Goal: Information Seeking & Learning: Compare options

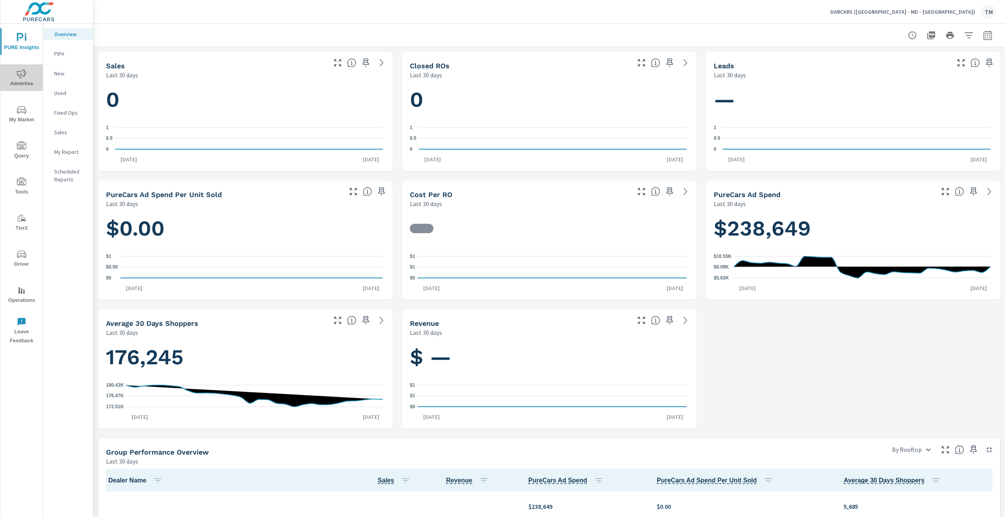
click at [30, 73] on span "Advertise" at bounding box center [22, 78] width 38 height 19
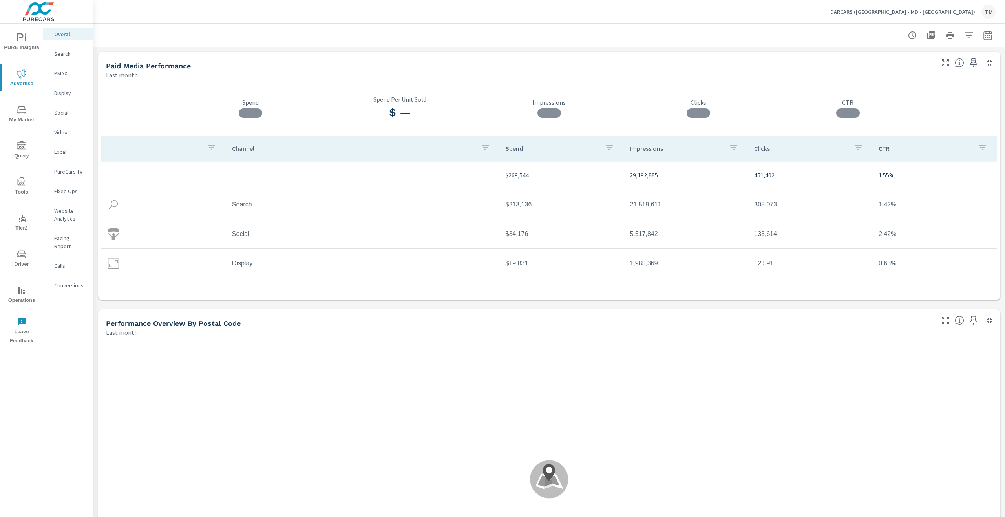
scroll to position [0, 0]
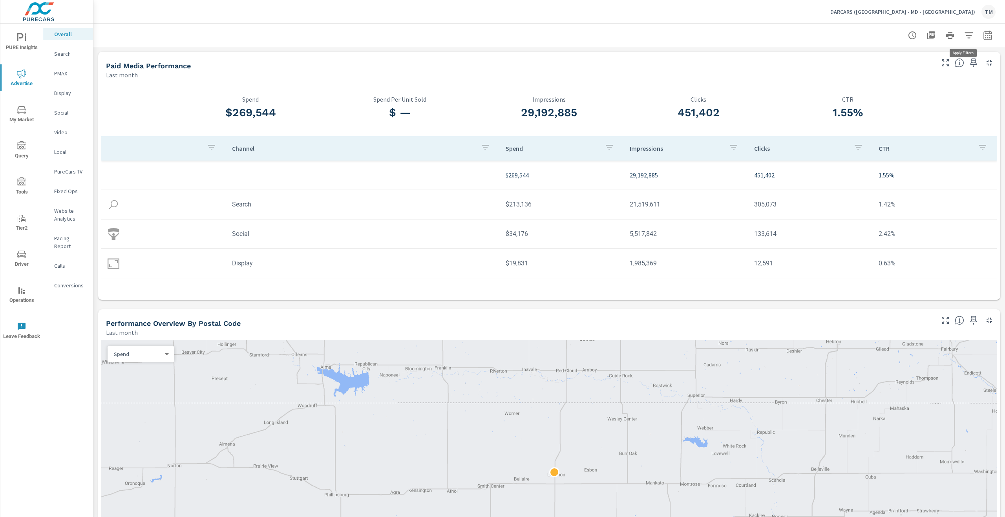
click at [965, 34] on icon "button" at bounding box center [969, 35] width 9 height 9
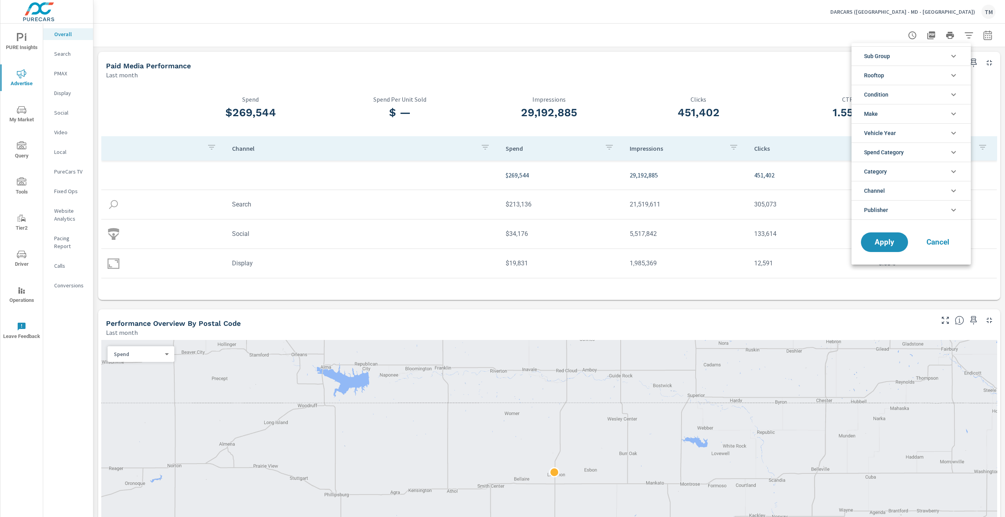
click at [902, 79] on li "Rooftop" at bounding box center [911, 75] width 119 height 19
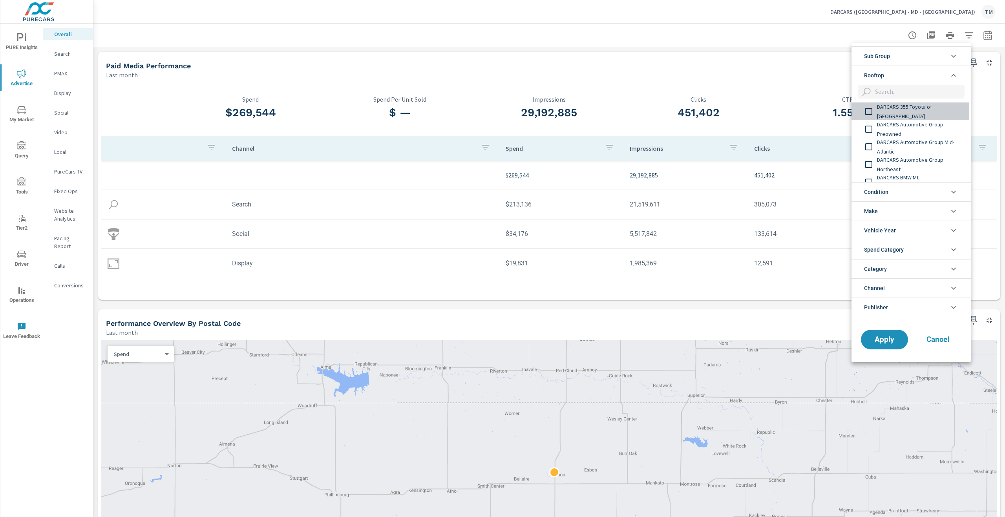
click at [914, 112] on span "DARCARS 355 Toyota of Rockville" at bounding box center [920, 111] width 86 height 19
click at [911, 129] on span "DARCARS Automotive Group - Preowned" at bounding box center [920, 129] width 86 height 19
click at [914, 146] on span "DARCARS Automotive Group Mid-Atlantic" at bounding box center [920, 146] width 86 height 19
click at [914, 159] on span "DARCARS Automotive Group Northeast" at bounding box center [920, 164] width 86 height 19
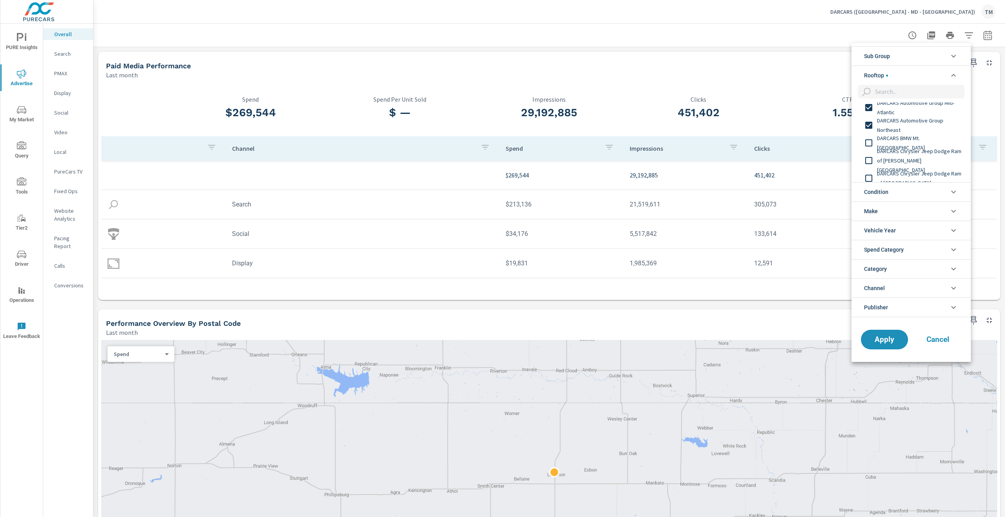
drag, startPoint x: 912, startPoint y: 143, endPoint x: 911, endPoint y: 148, distance: 5.2
click at [912, 145] on span "DARCARS BMW Mt. Kisco" at bounding box center [920, 143] width 86 height 19
click at [912, 157] on span "DARCARS Chrysler Jeep Dodge Ram of Marlow Heights" at bounding box center [920, 160] width 86 height 28
click at [915, 174] on span "DARCARS Chrysler Jeep Dodge Ram of New Carrollton" at bounding box center [920, 178] width 86 height 19
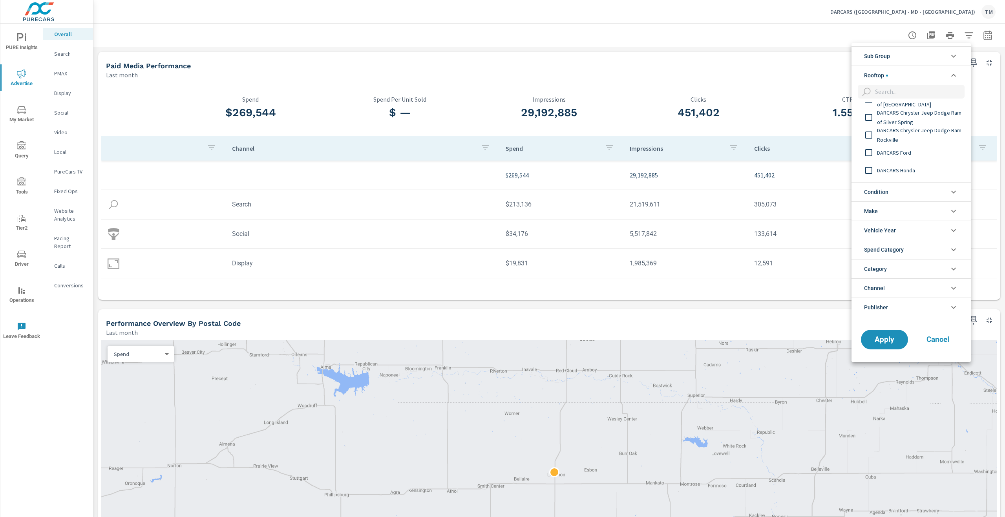
click at [909, 121] on span "DARCARS Chrysler Jeep Dodge Ram of Silver Spring" at bounding box center [920, 117] width 86 height 19
click at [907, 134] on span "DARCARS Chrysler Jeep Dodge Ram Rockville" at bounding box center [920, 135] width 86 height 19
drag, startPoint x: 907, startPoint y: 134, endPoint x: 908, endPoint y: 146, distance: 12.2
click at [908, 146] on div "DARCARS Ford" at bounding box center [911, 153] width 118 height 18
click at [907, 158] on div "DARCARS Ford" at bounding box center [911, 153] width 118 height 18
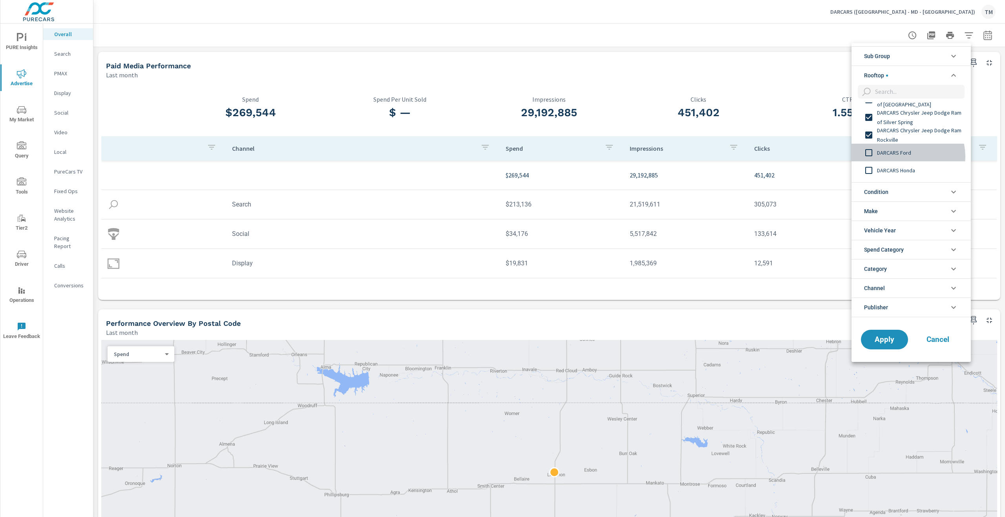
click at [908, 157] on span "DARCARS Ford" at bounding box center [920, 152] width 86 height 9
click at [906, 166] on span "DARCARS Honda" at bounding box center [920, 170] width 86 height 9
click at [912, 151] on span "DARCARS Honda Fairfax" at bounding box center [920, 148] width 86 height 9
click at [910, 164] on span "DARCARS INFINITI of Greenwich" at bounding box center [920, 166] width 86 height 19
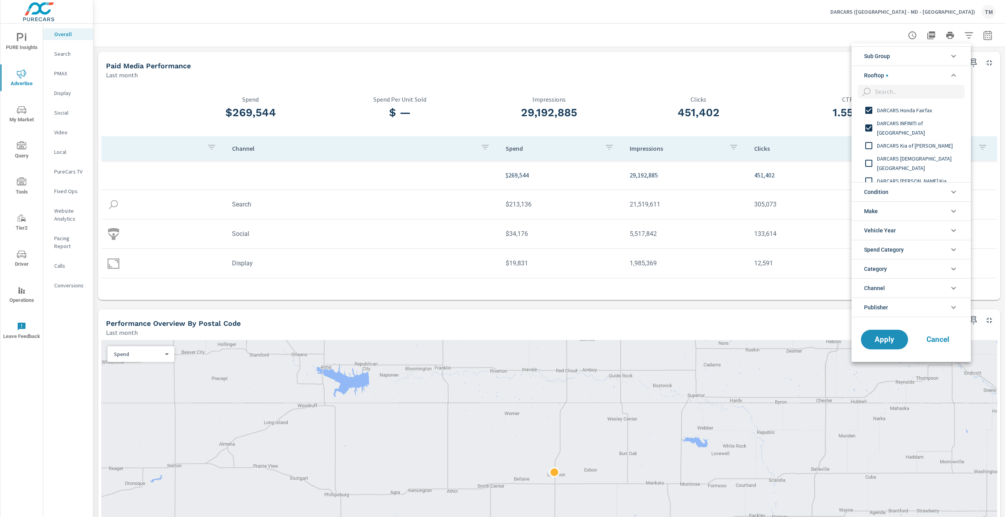
scroll to position [196, 0]
click at [920, 146] on span "DARCARS Kia of Frederick" at bounding box center [920, 144] width 86 height 9
click at [915, 162] on span "DARCARS Kia Temple Hills" at bounding box center [920, 162] width 86 height 19
click at [914, 141] on span "DARCARS Lanham Kia" at bounding box center [920, 140] width 86 height 9
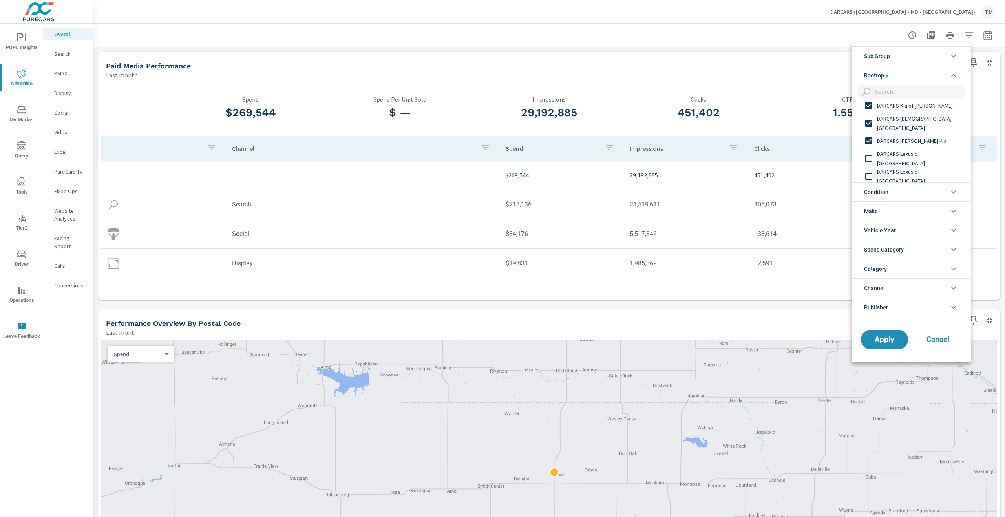
click at [915, 158] on span "DARCARS Lexus of Englewood" at bounding box center [920, 158] width 86 height 19
click at [933, 141] on span "DARCARS Lexus of Greenwich" at bounding box center [920, 137] width 86 height 19
click at [930, 153] on span "DARCARS Lexus of Mt. Kisco" at bounding box center [920, 154] width 86 height 19
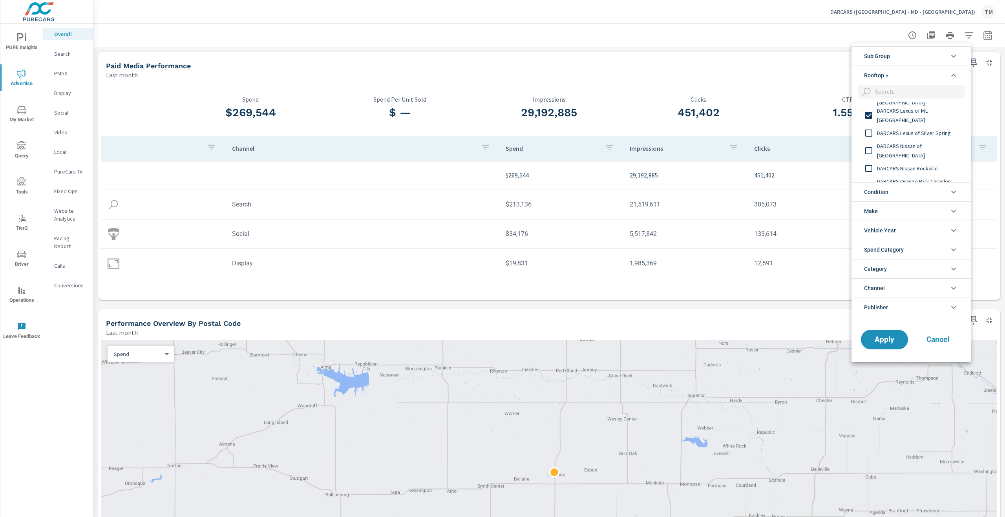
click at [933, 140] on div "DARCARS Lexus of Silver Spring" at bounding box center [911, 133] width 118 height 18
drag, startPoint x: 932, startPoint y: 152, endPoint x: 931, endPoint y: 156, distance: 4.4
click at [932, 154] on span "DARCARS Nissan of College Park" at bounding box center [920, 150] width 86 height 19
click at [924, 167] on span "DARCARS Nissan Rockville" at bounding box center [920, 168] width 86 height 9
click at [929, 149] on span "DARCARS Orange Park Chrysler Jeep Dodge Ram" at bounding box center [920, 146] width 86 height 19
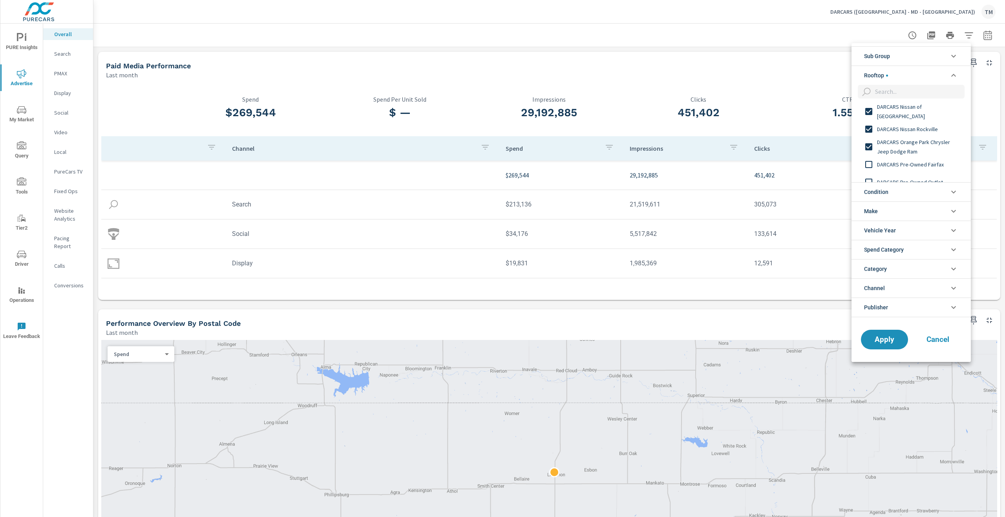
click at [927, 166] on span "DARCARS Pre-Owned Fairfax" at bounding box center [920, 164] width 86 height 9
click at [933, 148] on div "DARCARS Pre-Owned Outlet" at bounding box center [911, 143] width 118 height 18
click at [936, 162] on span "DARCARS Toyota of Baltimore" at bounding box center [920, 160] width 86 height 19
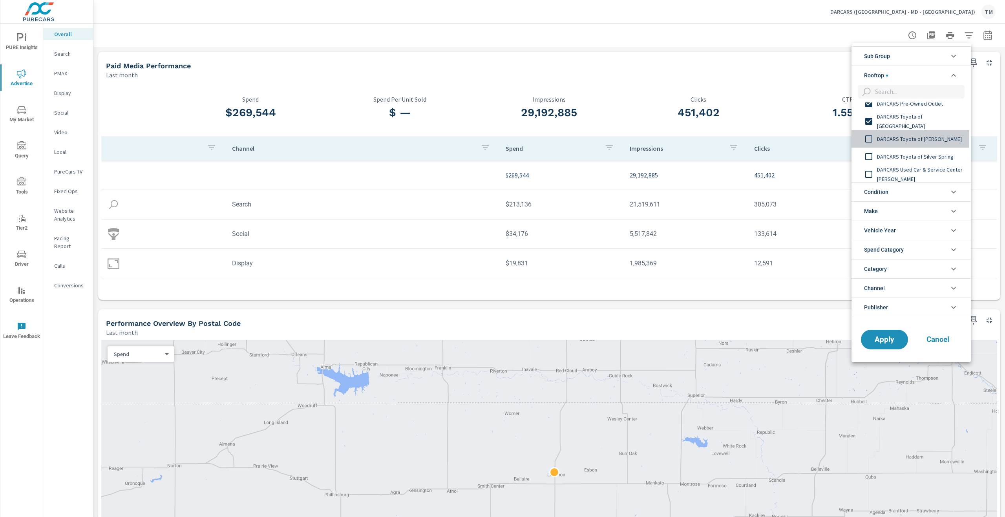
click at [937, 140] on span "DARCARS Toyota of Frederick" at bounding box center [920, 138] width 86 height 9
click at [942, 153] on span "DARCARS Toyota of Silver Spring" at bounding box center [920, 156] width 86 height 9
click at [930, 137] on span "DARCARS Used Car & Service Center Frederick" at bounding box center [920, 135] width 86 height 19
click at [924, 153] on span "DARCARS Volkswagen" at bounding box center [920, 152] width 86 height 9
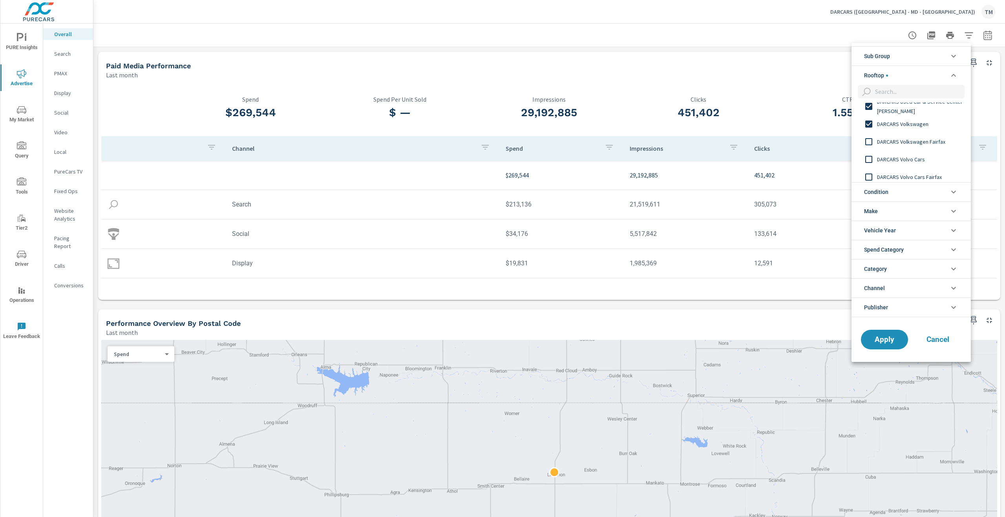
scroll to position [511, 0]
click at [932, 135] on span "DARCARS Volkswagen Fairfax" at bounding box center [920, 130] width 86 height 9
click at [929, 150] on span "DARCARS Volvo Cars" at bounding box center [920, 148] width 86 height 9
click at [932, 162] on span "DARCARS Volvo Cars Fairfax" at bounding box center [920, 166] width 86 height 9
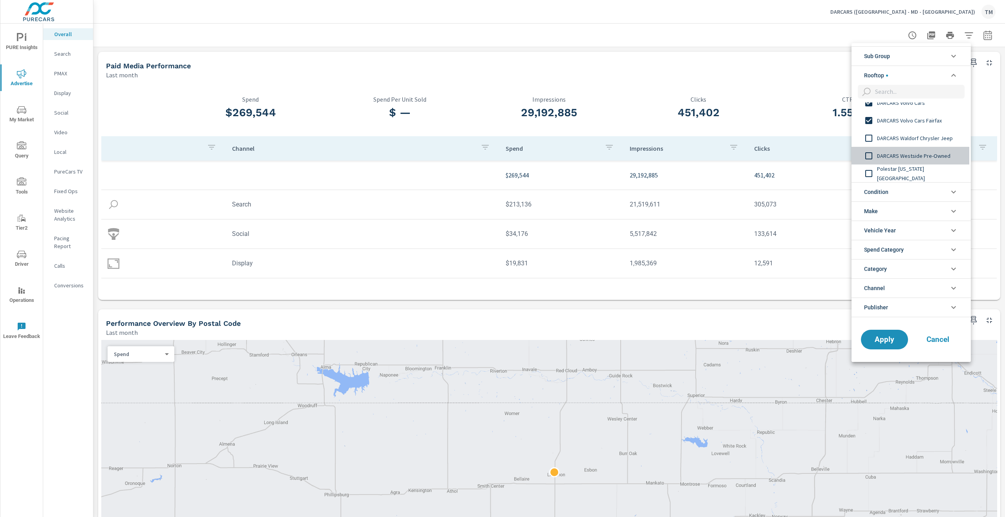
click at [938, 157] on span "DARCARS Westside Pre-Owned" at bounding box center [920, 155] width 86 height 9
click at [898, 342] on span "Apply" at bounding box center [885, 339] width 32 height 7
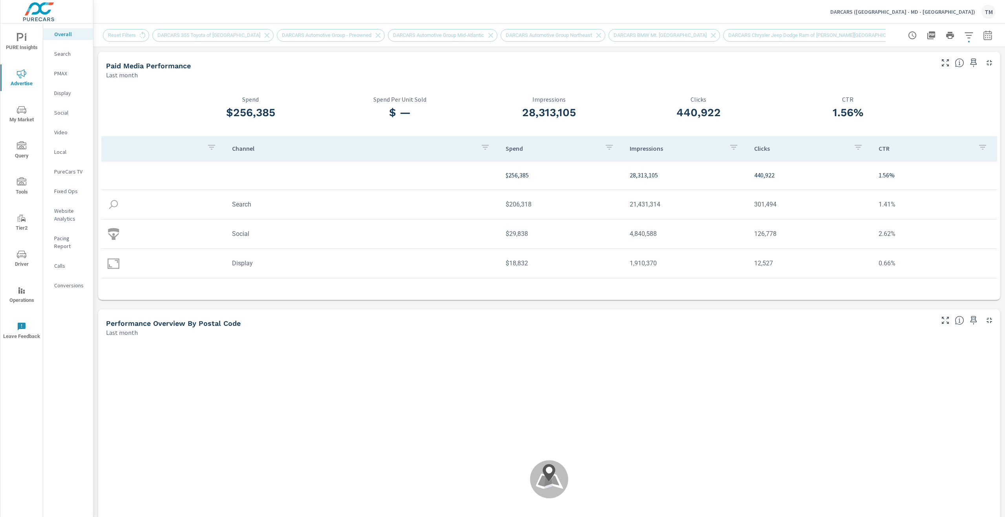
scroll to position [0, 0]
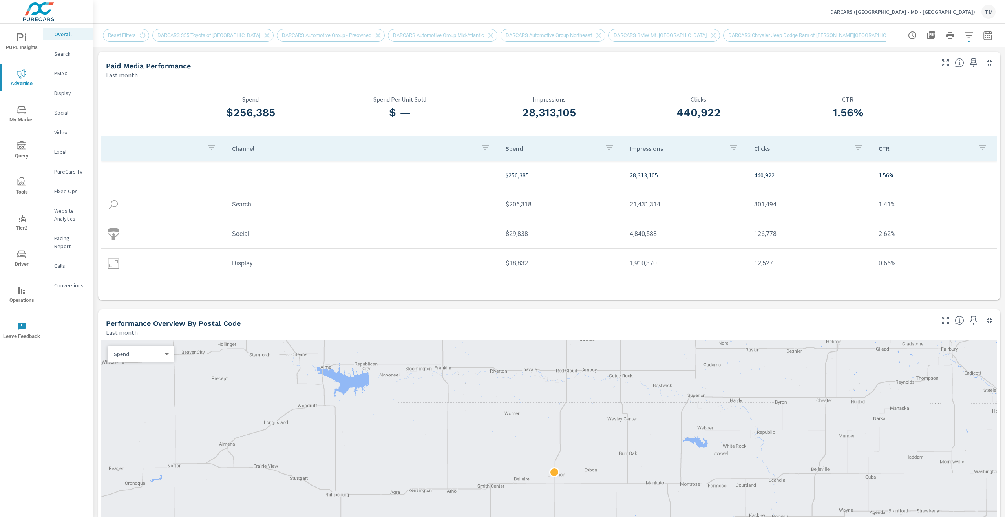
click at [983, 35] on icon "button" at bounding box center [987, 35] width 9 height 9
click at [941, 69] on select "Custom Yesterday Last week Last 7 days Last 14 days Last 30 days Last 45 days L…" at bounding box center [919, 68] width 79 height 16
click at [880, 60] on select "Custom Yesterday Last week Last 7 days Last 14 days Last 30 days Last 45 days L…" at bounding box center [919, 68] width 79 height 16
select select "Last 14 days"
click at [910, 94] on div "Date Range Custom Yesterday Last week Last 7 days Last 14 days Last 30 days Las…" at bounding box center [926, 85] width 110 height 73
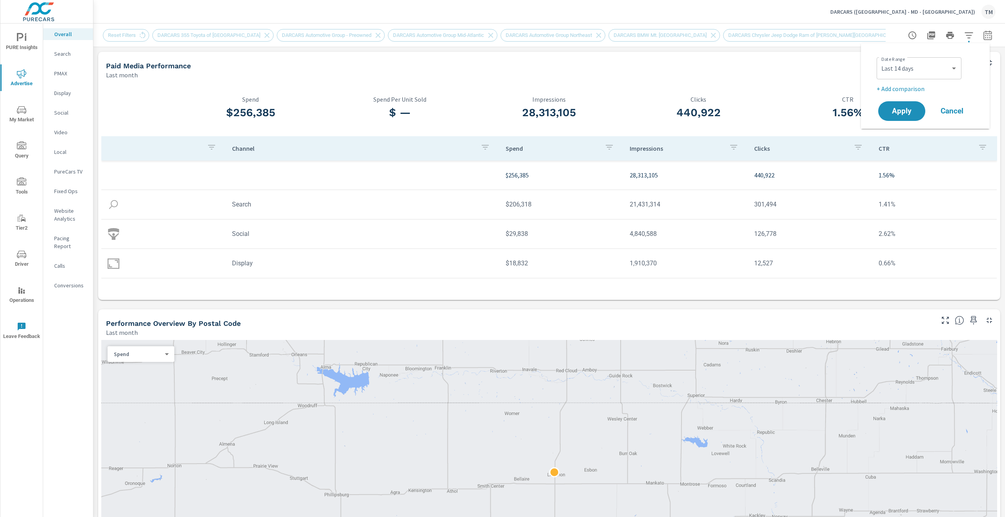
click at [908, 90] on p "+ Add comparison" at bounding box center [927, 88] width 101 height 9
click at [919, 106] on select "Custom Previous period Previous month Previous year" at bounding box center [919, 103] width 79 height 16
click at [880, 95] on select "Custom Previous period Previous month Previous year" at bounding box center [919, 103] width 79 height 16
select select "Previous month"
click at [912, 134] on span "Apply" at bounding box center [902, 133] width 32 height 7
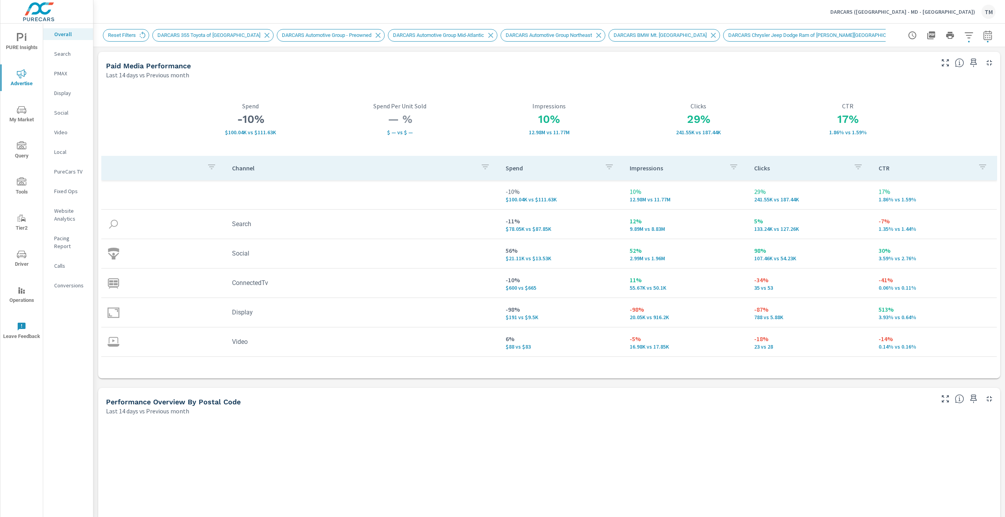
scroll to position [0, 0]
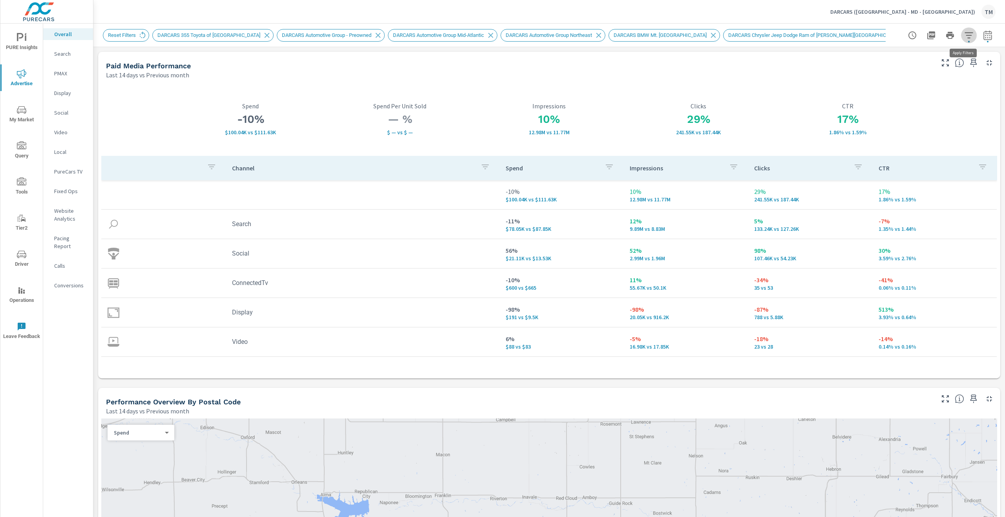
click at [965, 36] on icon "button" at bounding box center [969, 35] width 9 height 9
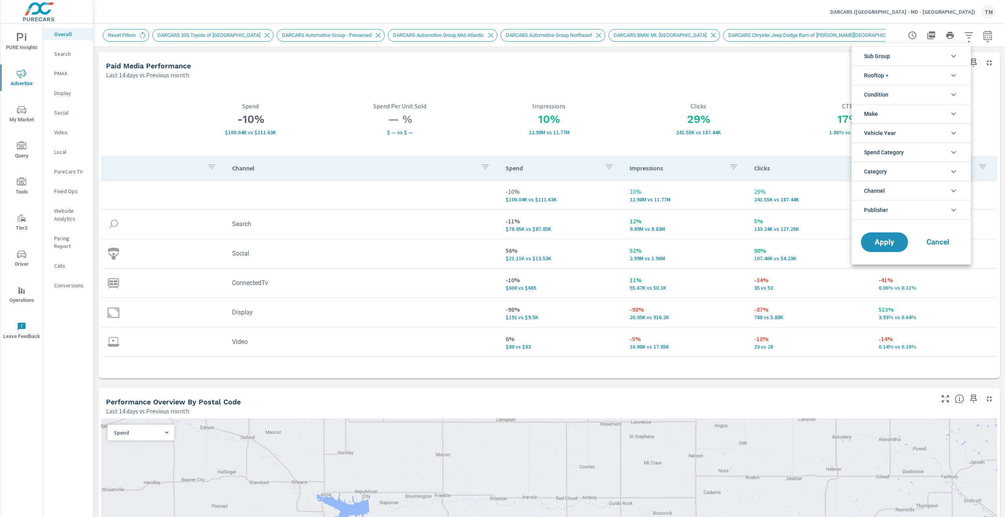
scroll to position [44, 0]
click at [931, 79] on li "Rooftop" at bounding box center [911, 75] width 119 height 19
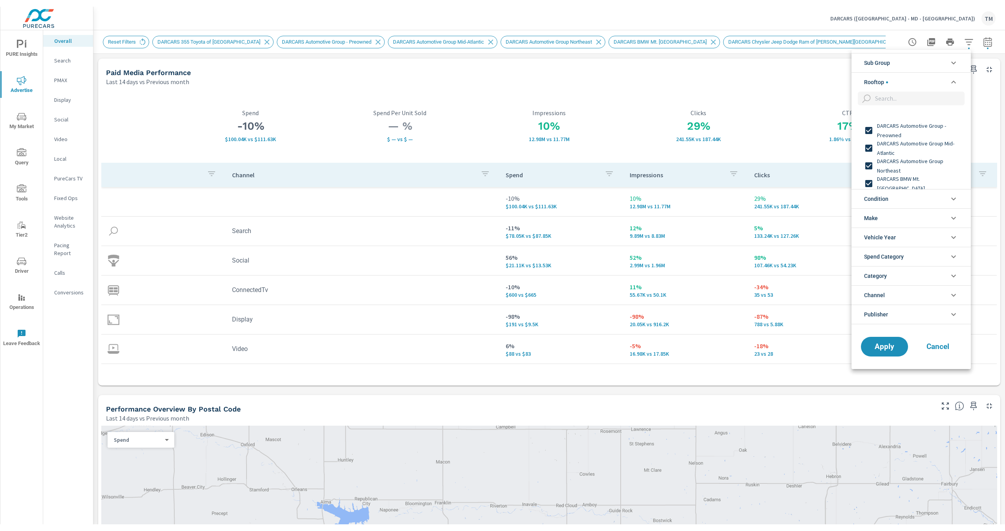
scroll to position [0, 0]
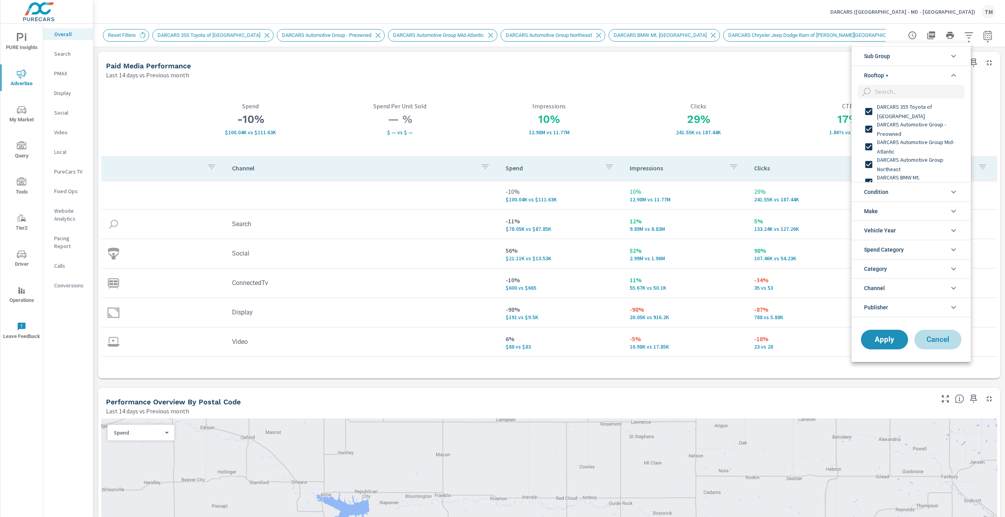
click at [937, 345] on button "Cancel" at bounding box center [938, 340] width 47 height 20
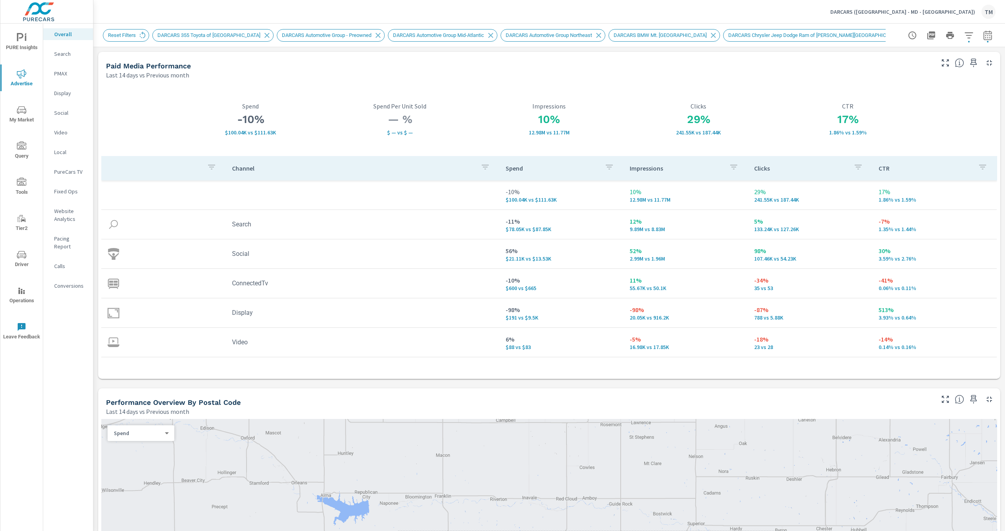
click at [980, 40] on button "button" at bounding box center [988, 35] width 16 height 16
select select "Last 14 days"
click at [917, 102] on select "Custom Previous period Previous month Previous year" at bounding box center [919, 103] width 79 height 16
click at [880, 95] on select "Custom Previous period Previous month Previous year" at bounding box center [919, 103] width 79 height 16
select select "custom"
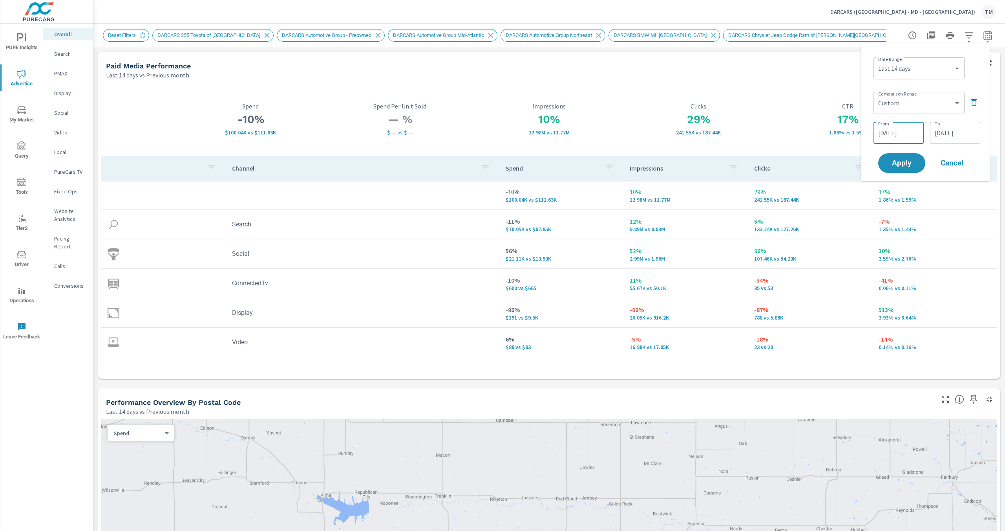
drag, startPoint x: 905, startPoint y: 132, endPoint x: 955, endPoint y: 167, distance: 61.5
click at [941, 156] on div "Date Range Custom Yesterday Last week Last 7 days Last 14 days Last 30 days Las…" at bounding box center [926, 111] width 116 height 125
click at [961, 170] on button "Cancel" at bounding box center [952, 163] width 47 height 20
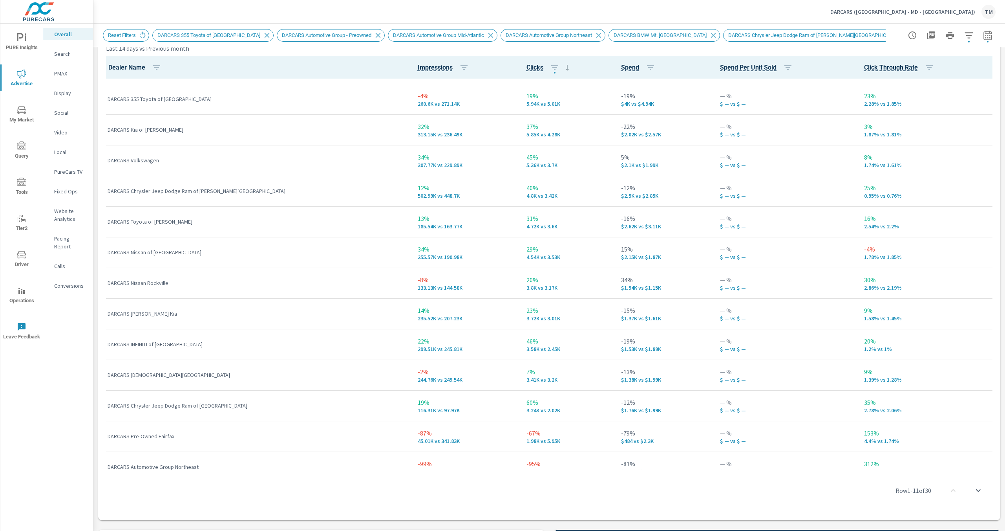
scroll to position [558, 0]
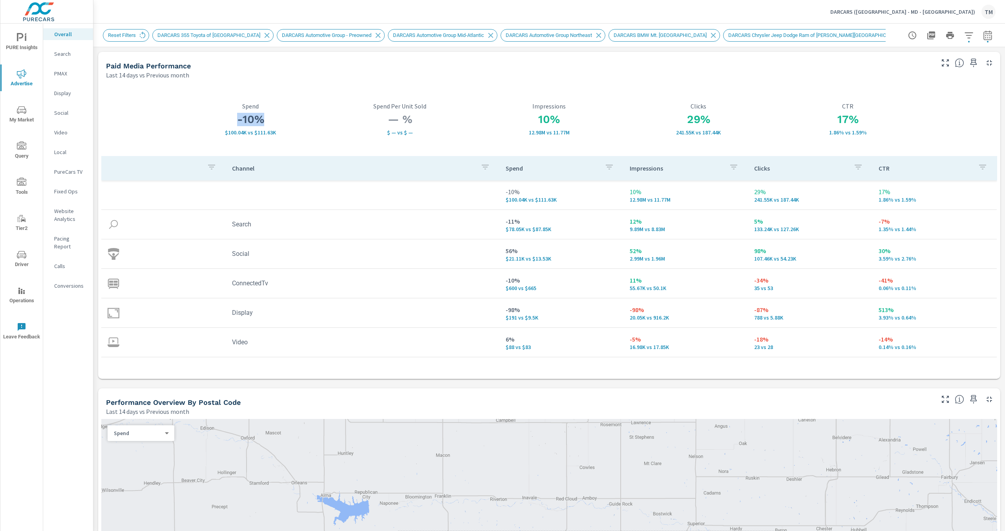
drag, startPoint x: 266, startPoint y: 123, endPoint x: 237, endPoint y: 121, distance: 28.8
click at [237, 121] on h3 "-10%" at bounding box center [250, 119] width 149 height 13
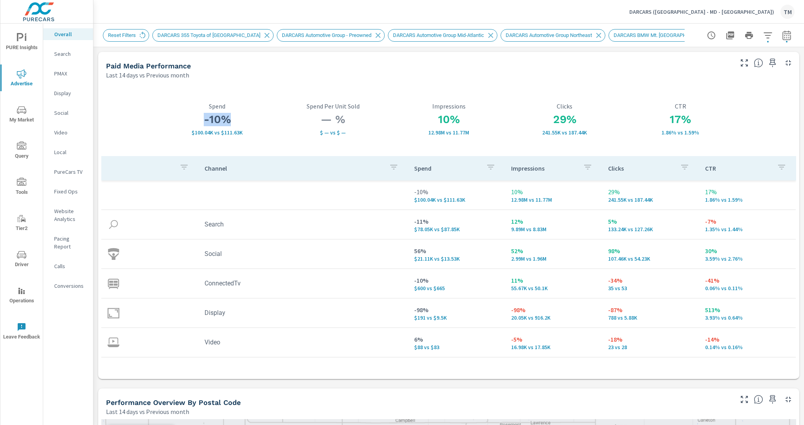
scroll to position [556, 0]
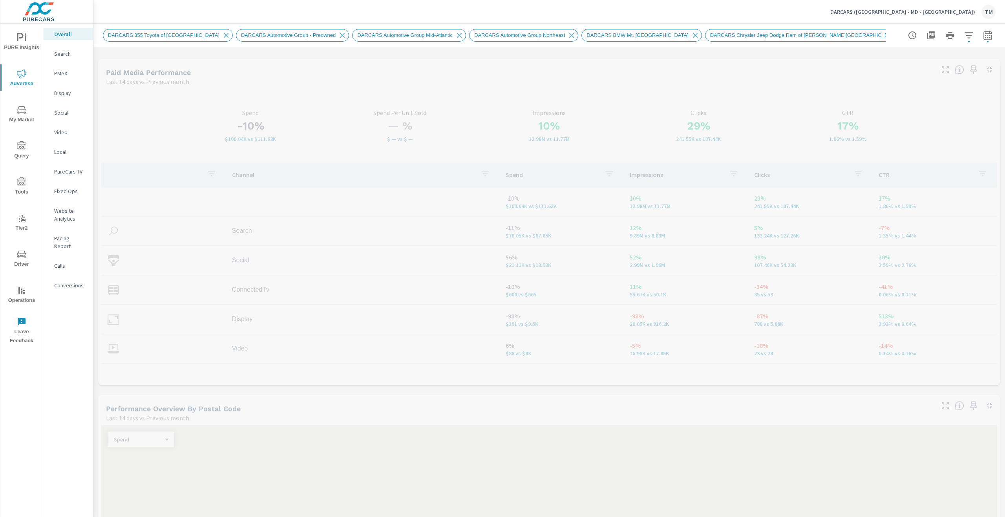
scroll to position [0, 0]
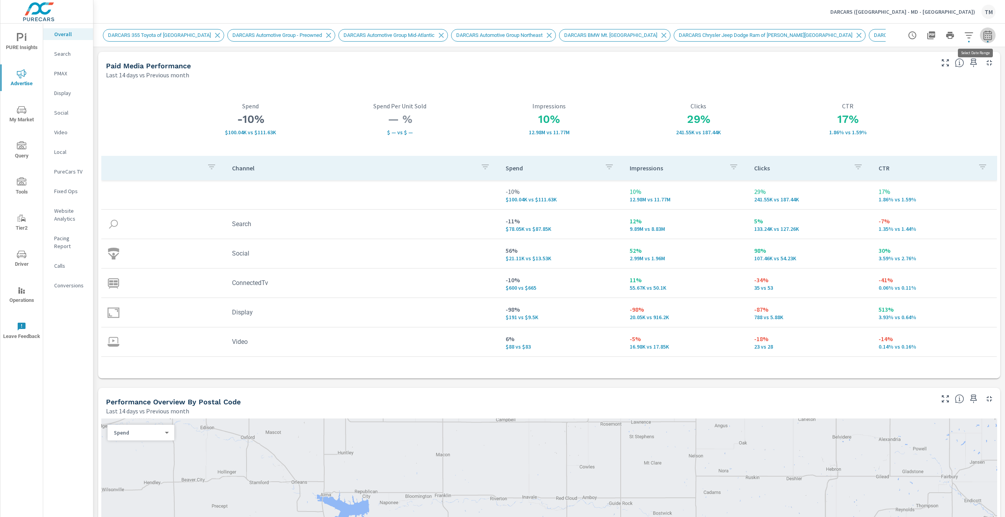
click at [989, 36] on button "button" at bounding box center [988, 35] width 16 height 16
select select "Last 14 days"
select select "Previous month"
click at [918, 65] on select "Custom Yesterday Last week Last 7 days Last 14 days Last 30 days Last 45 days L…" at bounding box center [919, 68] width 79 height 16
click at [880, 60] on select "Custom Yesterday Last week Last 7 days Last 14 days Last 30 days Last 45 days L…" at bounding box center [919, 68] width 79 height 16
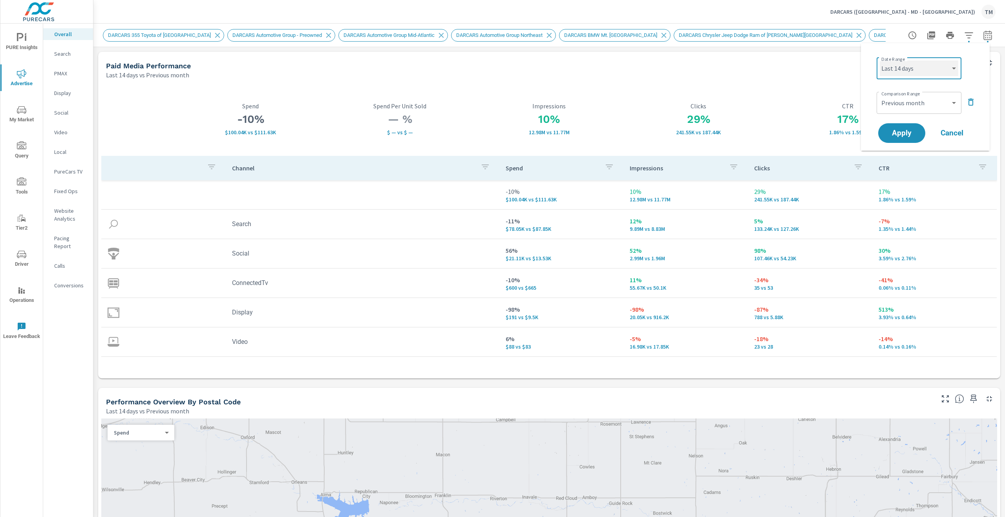
select select "Last 7 days"
click at [913, 101] on select "Custom Previous period Previous month Previous year" at bounding box center [919, 103] width 79 height 16
click at [880, 95] on select "Custom Previous period Previous month Previous year" at bounding box center [919, 103] width 79 height 16
select select "Previous period"
click at [915, 130] on span "Apply" at bounding box center [902, 133] width 32 height 7
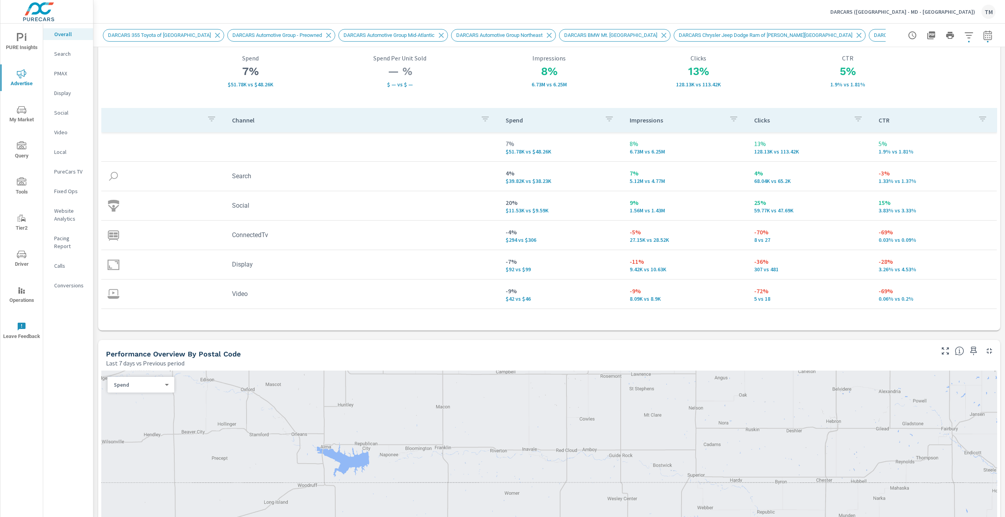
scroll to position [275, 0]
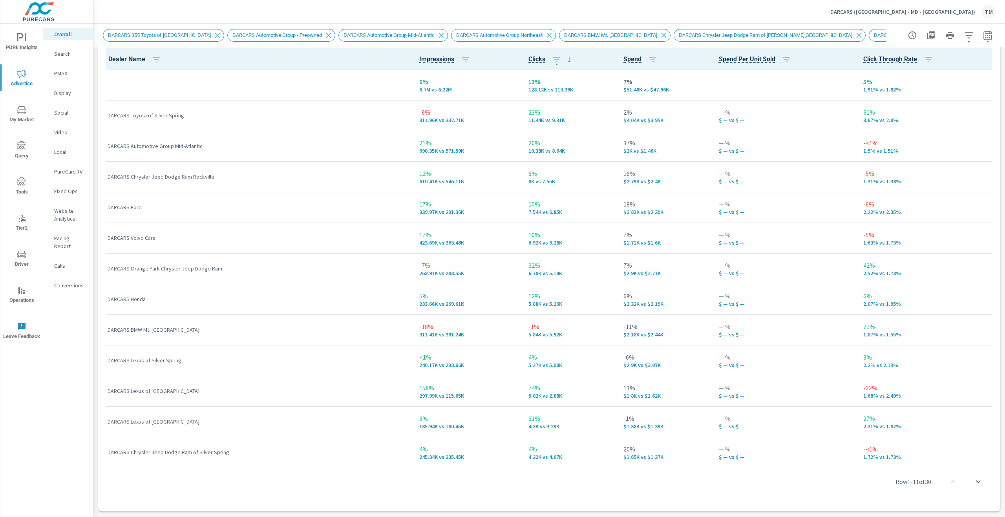
scroll to position [1081, 0]
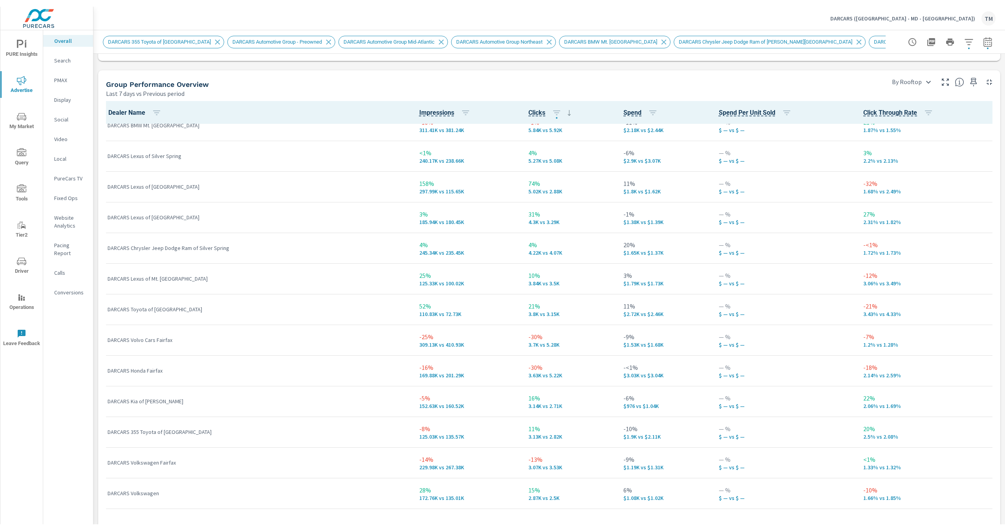
scroll to position [393, 0]
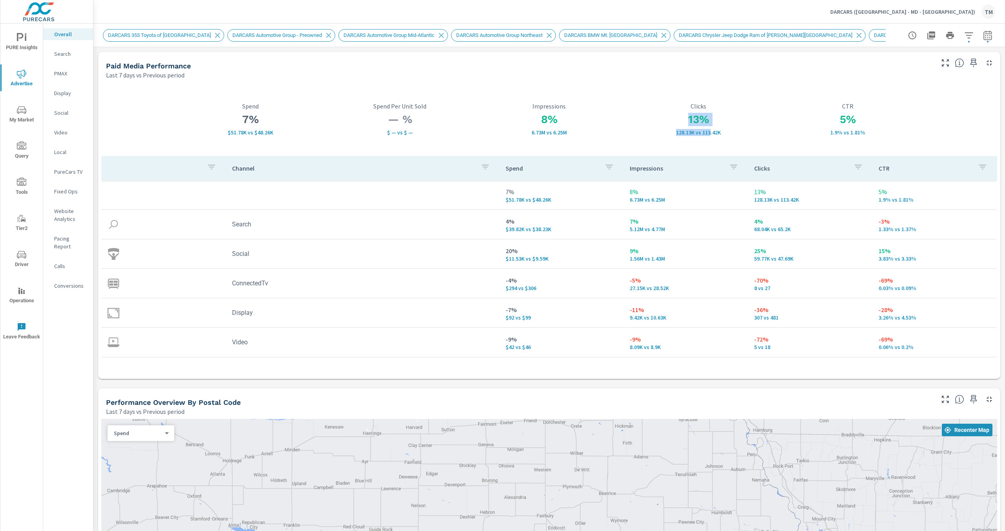
drag, startPoint x: 674, startPoint y: 116, endPoint x: 707, endPoint y: 138, distance: 39.9
click at [706, 138] on div "13% 128.13K vs 113.42K Clicks" at bounding box center [698, 118] width 149 height 73
click at [727, 138] on div "13% 128.13K vs 113.42K Clicks" at bounding box center [698, 118] width 149 height 73
drag, startPoint x: 723, startPoint y: 133, endPoint x: 709, endPoint y: 128, distance: 15.5
click at [709, 128] on div "13% 128.13K vs 113.42K Clicks" at bounding box center [698, 119] width 149 height 33
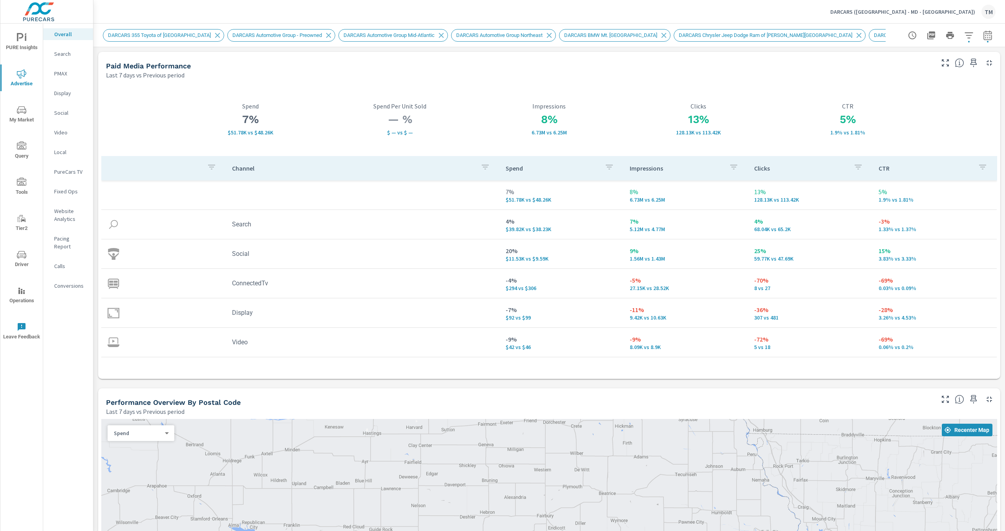
click at [736, 125] on h3 "13%" at bounding box center [698, 119] width 149 height 13
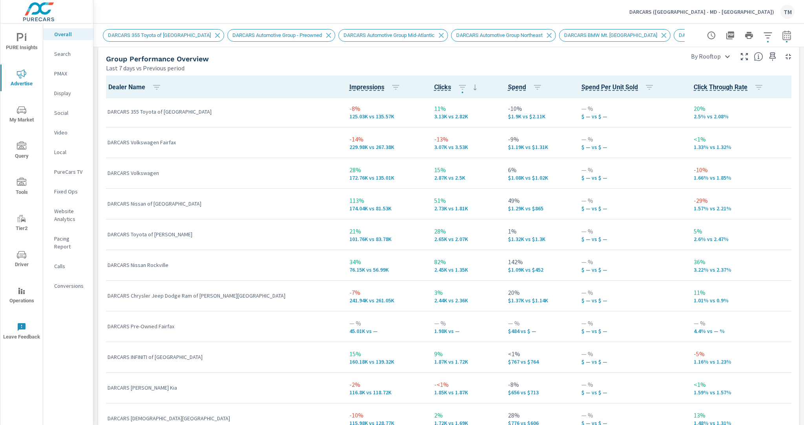
scroll to position [556, 0]
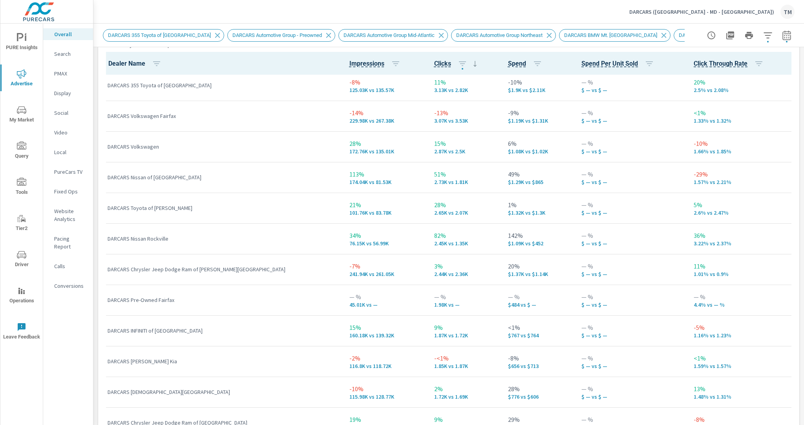
scroll to position [1163, 0]
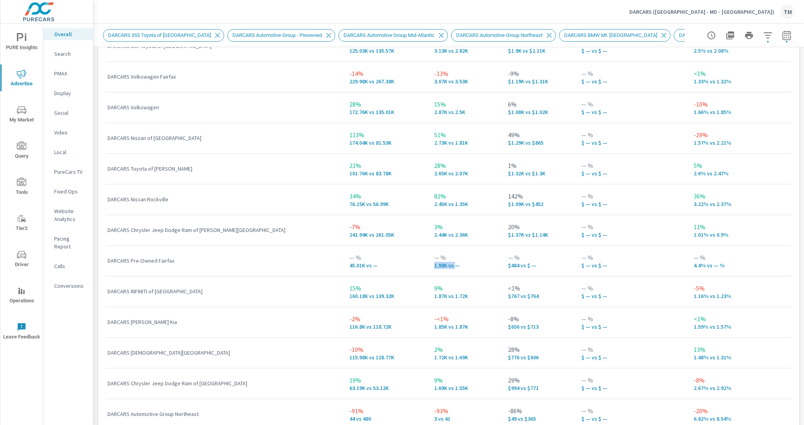
drag, startPoint x: 390, startPoint y: 267, endPoint x: 412, endPoint y: 266, distance: 21.2
click at [434, 266] on div "— % 1.98K vs —" at bounding box center [464, 261] width 61 height 24
drag, startPoint x: 429, startPoint y: 262, endPoint x: 435, endPoint y: 263, distance: 5.5
click at [434, 262] on p "1.98K vs —" at bounding box center [464, 265] width 61 height 6
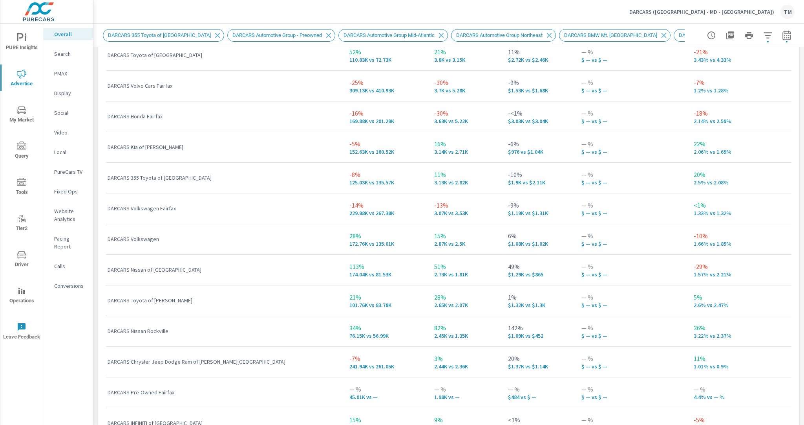
scroll to position [399, 0]
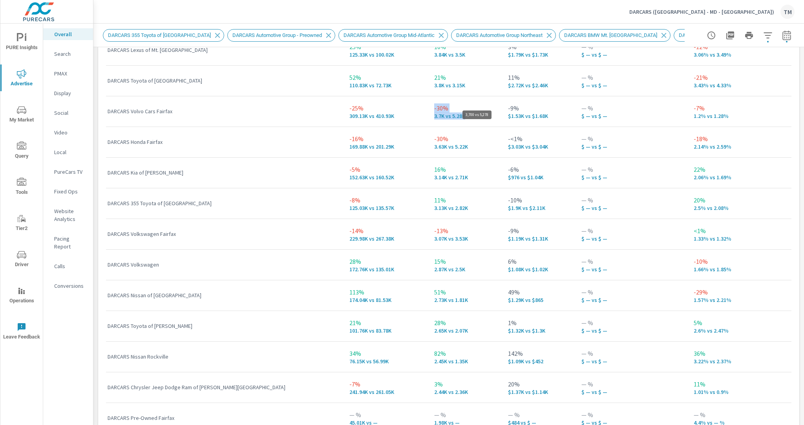
drag, startPoint x: 388, startPoint y: 108, endPoint x: 419, endPoint y: 112, distance: 30.8
click at [428, 112] on td "-30% 3.7K vs 5.28K" at bounding box center [465, 111] width 74 height 31
drag, startPoint x: 383, startPoint y: 136, endPoint x: 408, endPoint y: 145, distance: 25.8
click at [428, 141] on td "-30% 3.63K vs 5.22K" at bounding box center [465, 141] width 74 height 31
drag, startPoint x: 395, startPoint y: 230, endPoint x: 416, endPoint y: 238, distance: 23.0
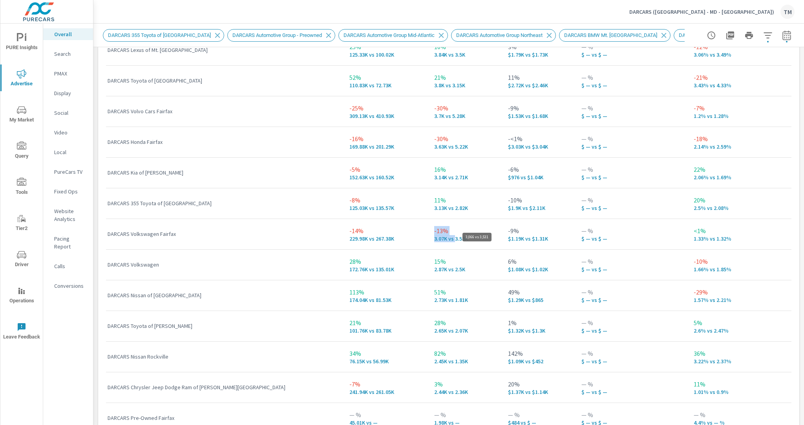
click at [434, 236] on div "-13% 3.07K vs 3.53K" at bounding box center [464, 234] width 61 height 16
click at [434, 238] on p "3.07K vs 3.53K" at bounding box center [464, 238] width 61 height 6
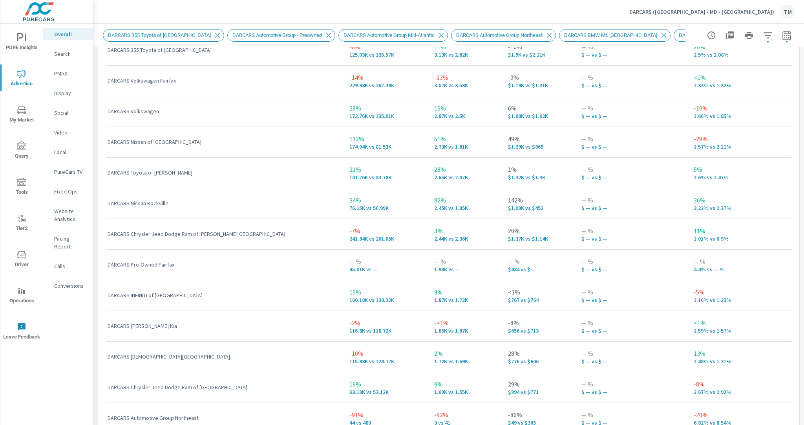
scroll to position [556, 0]
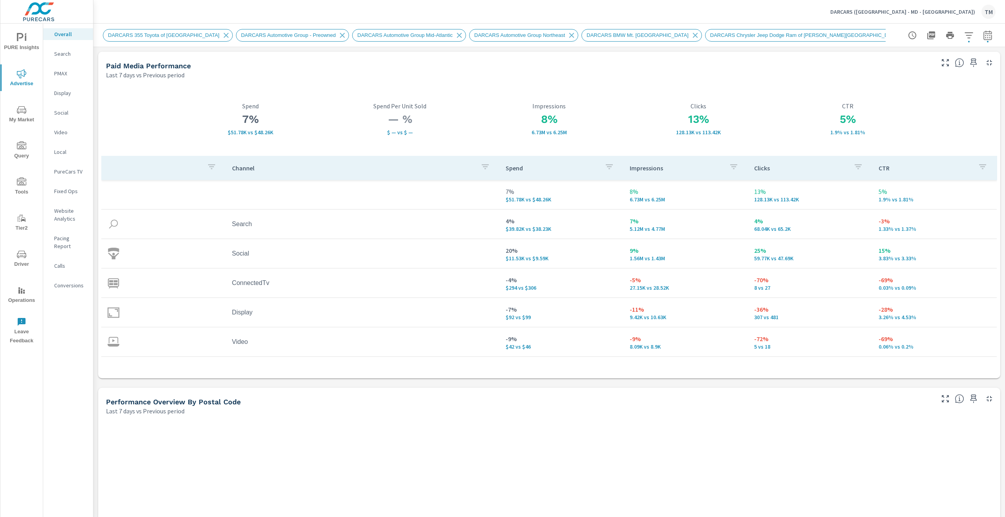
scroll to position [0, 0]
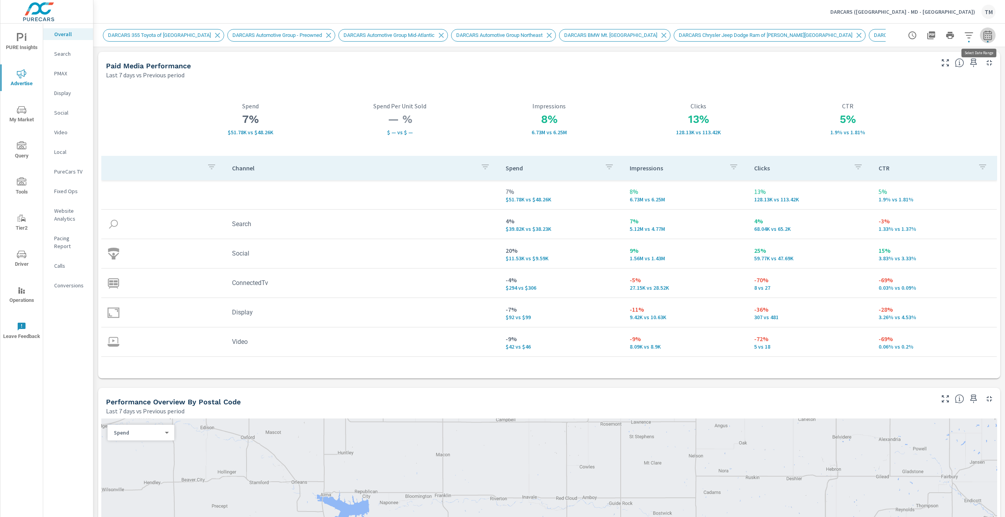
click at [981, 40] on button "button" at bounding box center [988, 35] width 16 height 16
select select "Last 7 days"
select select "Previous period"
click at [929, 100] on select "Custom Previous period Previous month Previous year" at bounding box center [919, 103] width 79 height 16
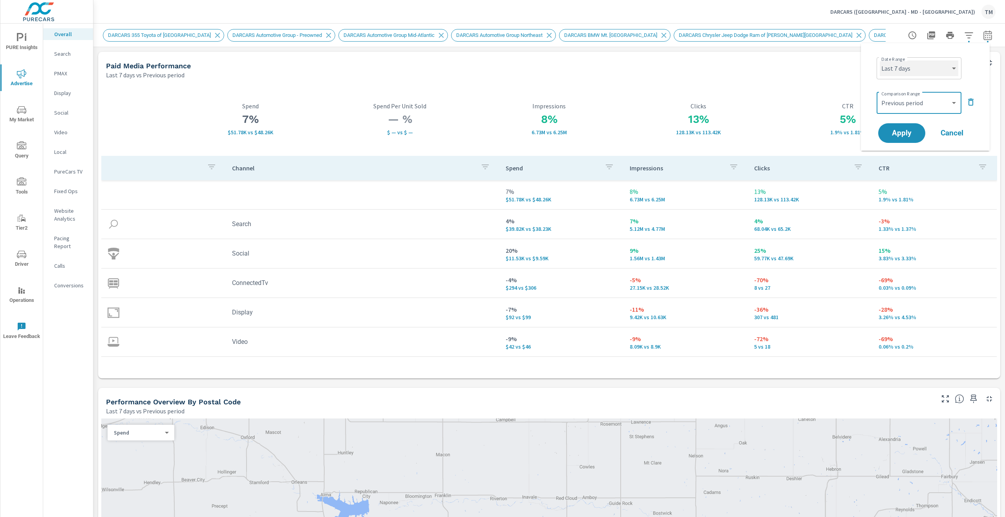
click at [903, 68] on select "Custom Yesterday Last week Last 7 days Last 14 days Last 30 days Last 45 days L…" at bounding box center [919, 68] width 79 height 16
click at [880, 60] on select "Custom Yesterday Last week Last 7 days Last 14 days Last 30 days Last 45 days L…" at bounding box center [919, 68] width 79 height 16
select select "Last 14 days"
click at [902, 125] on button "Apply" at bounding box center [902, 133] width 49 height 20
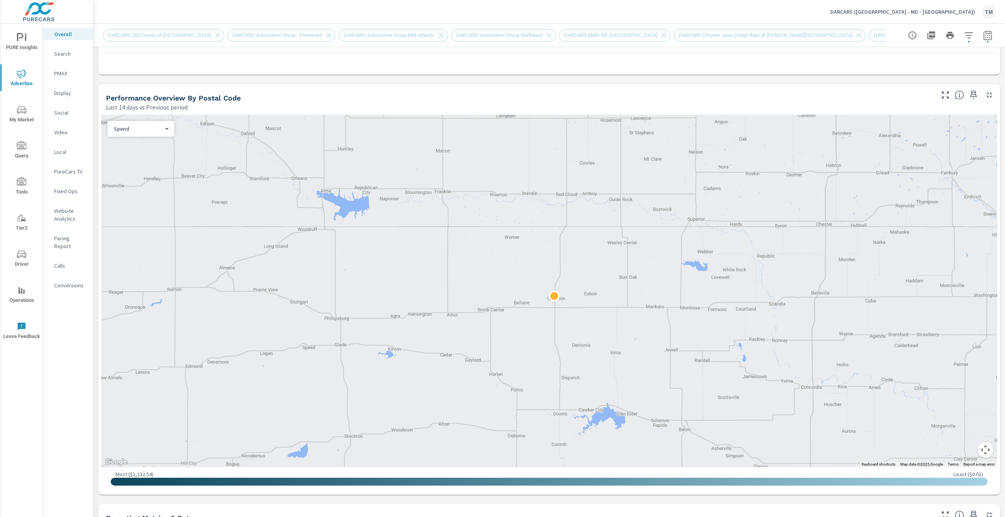
scroll to position [314, 0]
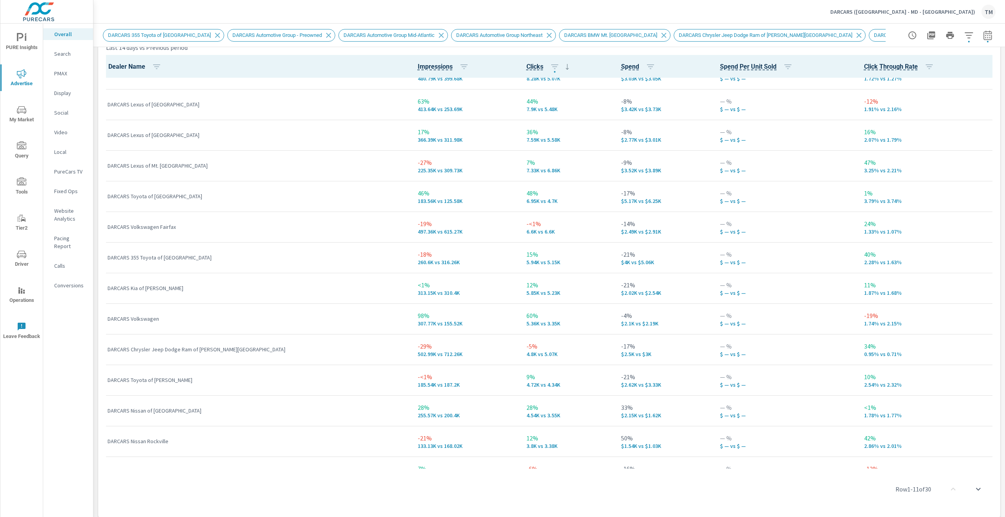
scroll to position [432, 0]
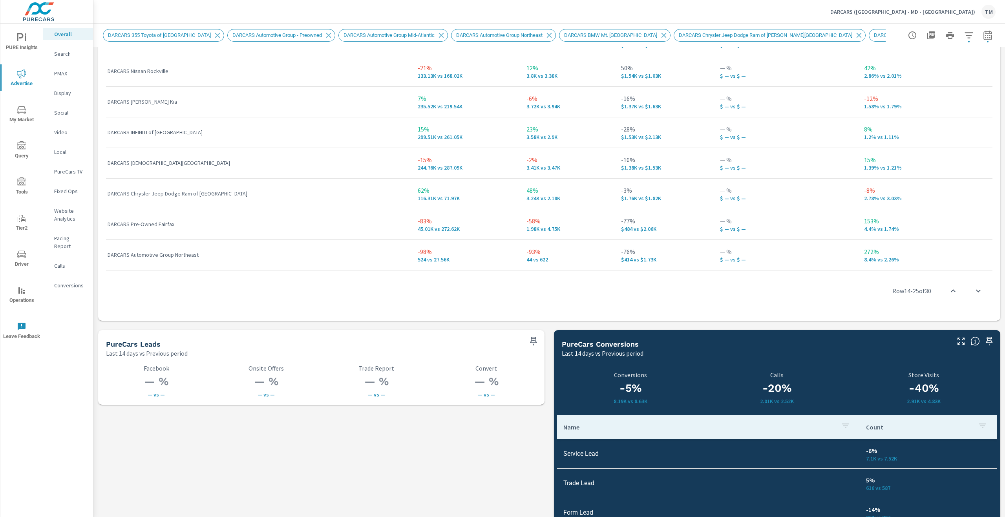
scroll to position [1395, 0]
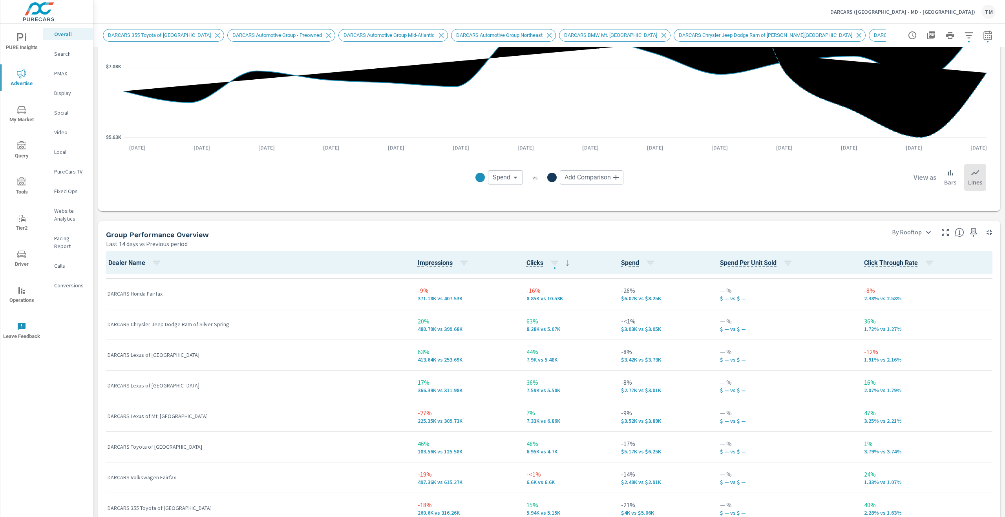
scroll to position [284, 0]
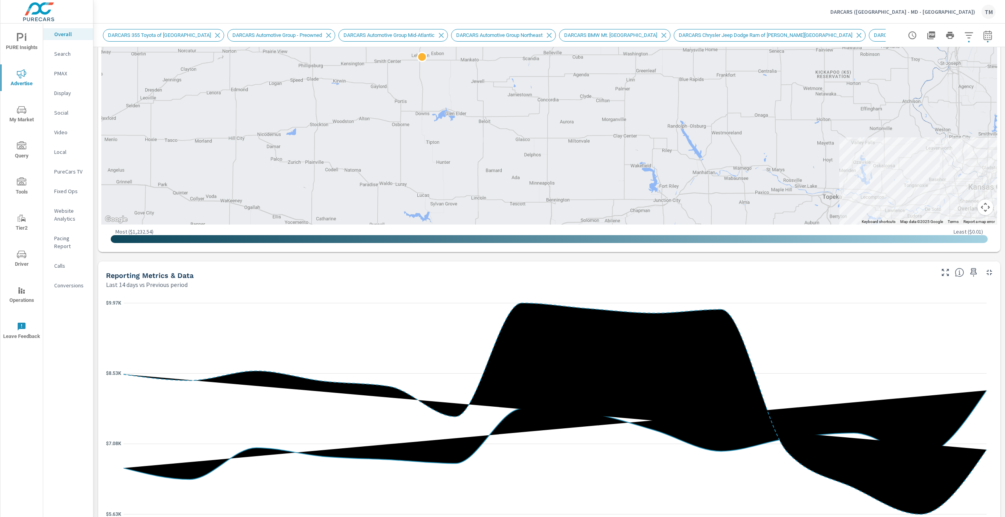
scroll to position [374, 0]
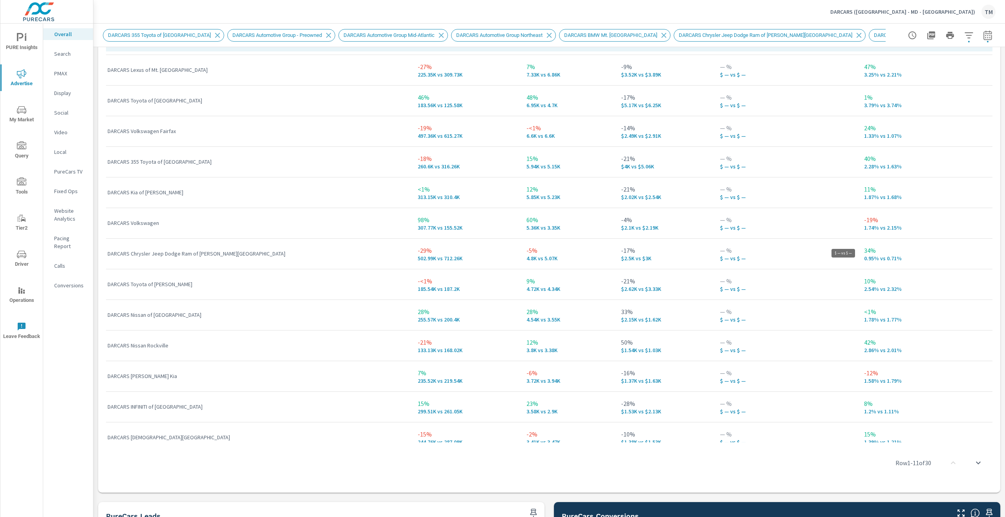
scroll to position [558, 0]
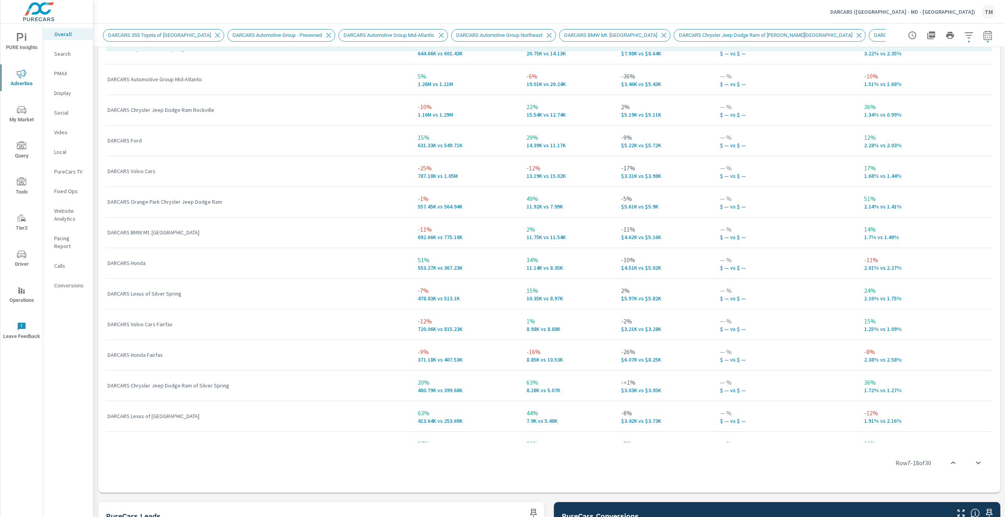
scroll to position [48, 0]
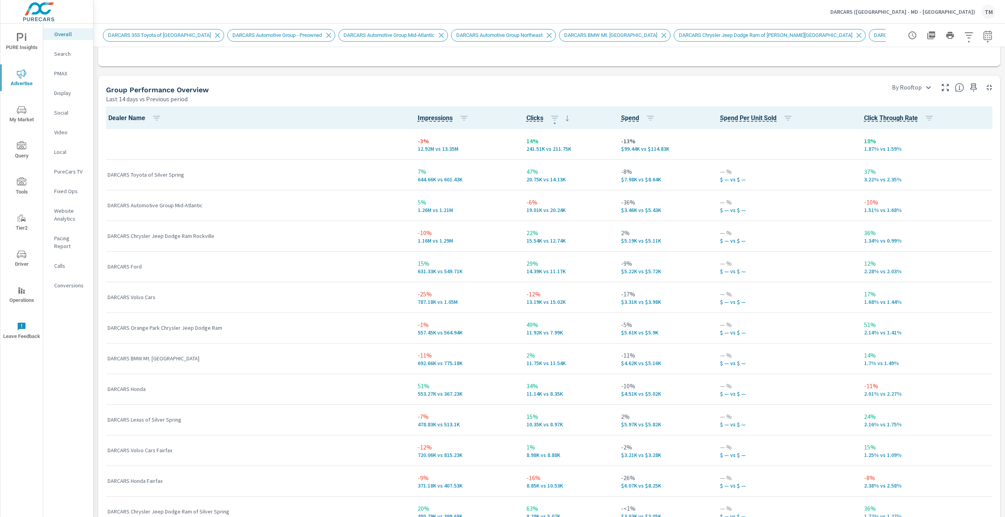
scroll to position [1068, 0]
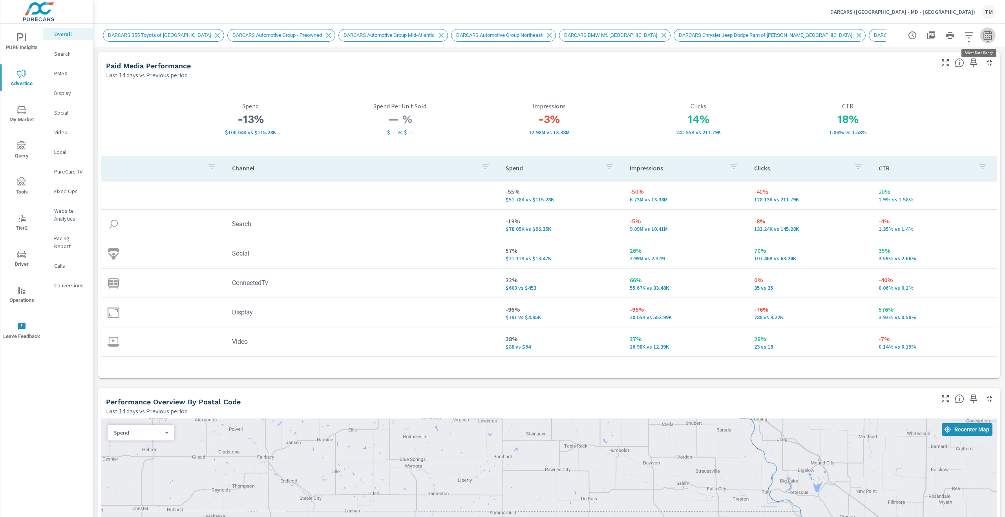
click at [984, 37] on icon "button" at bounding box center [987, 35] width 9 height 9
select select "Last 14 days"
drag, startPoint x: 925, startPoint y: 117, endPoint x: 926, endPoint y: 107, distance: 9.5
click at [926, 108] on div "Date Range Custom Yesterday Last week Last 7 days Last 14 days Last 30 days Las…" at bounding box center [926, 96] width 110 height 95
click at [926, 105] on select "Custom Previous period Previous month Previous year" at bounding box center [919, 103] width 79 height 16
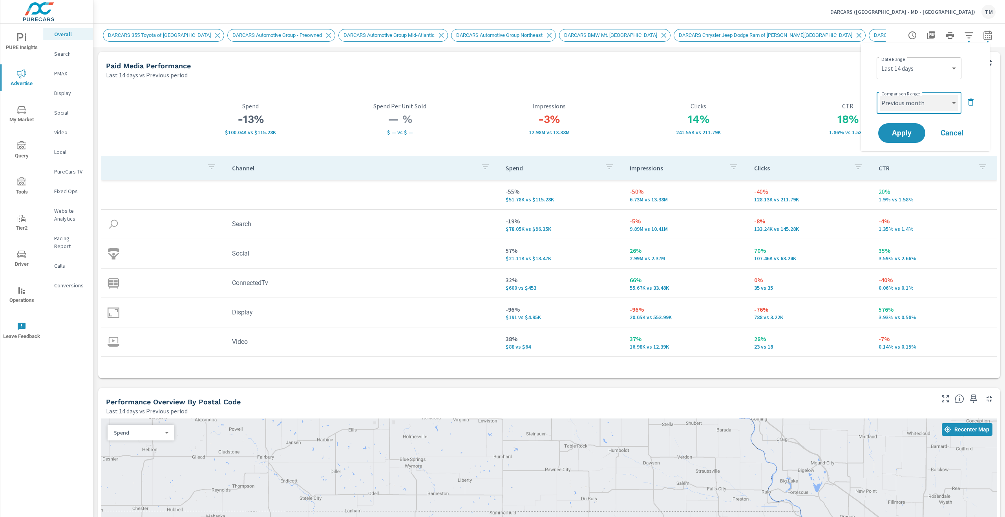
click at [880, 95] on select "Custom Previous period Previous month Previous year" at bounding box center [919, 103] width 79 height 16
click at [917, 100] on select "Custom Previous period Previous month Previous year" at bounding box center [919, 103] width 79 height 16
click at [880, 95] on select "Custom Previous period Previous month Previous year" at bounding box center [919, 103] width 79 height 16
select select "Previous year"
click at [890, 135] on span "Apply" at bounding box center [902, 133] width 32 height 7
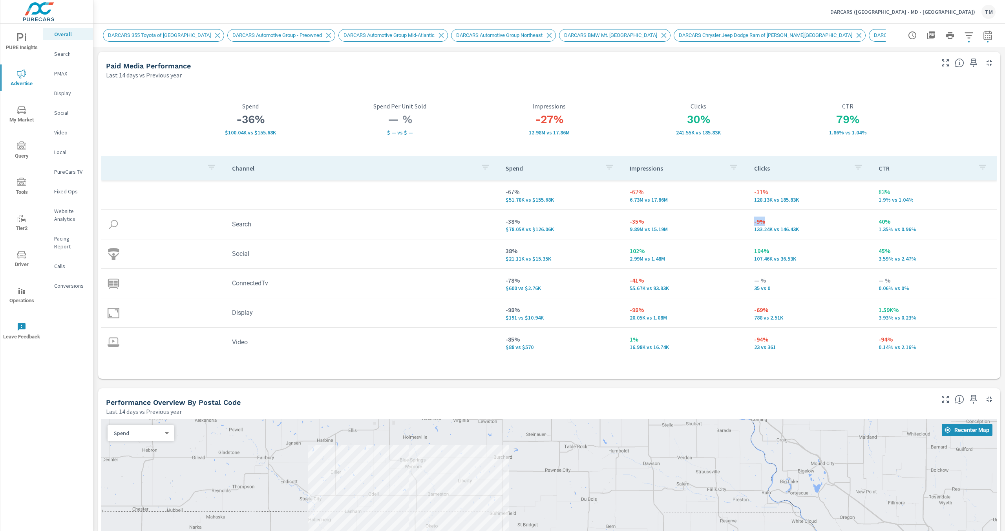
drag, startPoint x: 750, startPoint y: 221, endPoint x: 763, endPoint y: 220, distance: 13.1
click at [763, 220] on td "-9% 133.24K vs 146.43K" at bounding box center [810, 224] width 125 height 28
drag, startPoint x: 557, startPoint y: 231, endPoint x: 504, endPoint y: 236, distance: 53.3
click at [504, 236] on td "-38% $78.05K vs $126.06K" at bounding box center [562, 224] width 125 height 28
click at [503, 234] on td "-38% $78.05K vs $126.06K" at bounding box center [562, 224] width 125 height 28
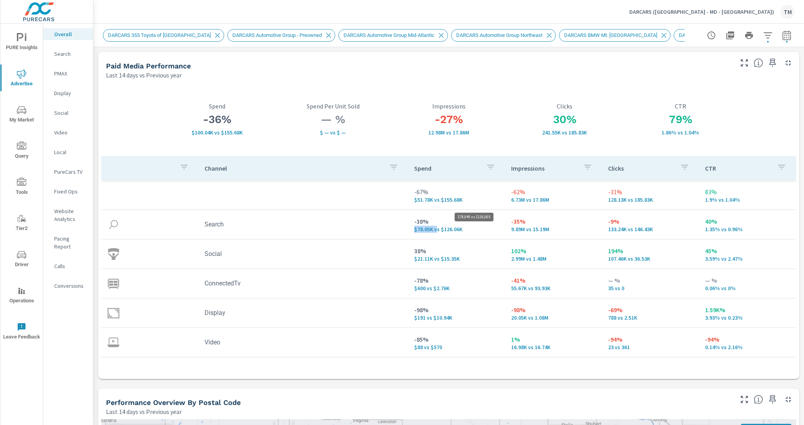
drag, startPoint x: 412, startPoint y: 230, endPoint x: 434, endPoint y: 230, distance: 22.0
click at [434, 230] on td "-38% $78.05K vs $126.06K" at bounding box center [456, 224] width 97 height 28
click at [439, 233] on td "-38% $78.05K vs $126.06K" at bounding box center [456, 224] width 97 height 28
drag, startPoint x: 414, startPoint y: 229, endPoint x: 432, endPoint y: 231, distance: 18.6
click at [432, 231] on p "$78.05K vs $126.06K" at bounding box center [456, 229] width 84 height 6
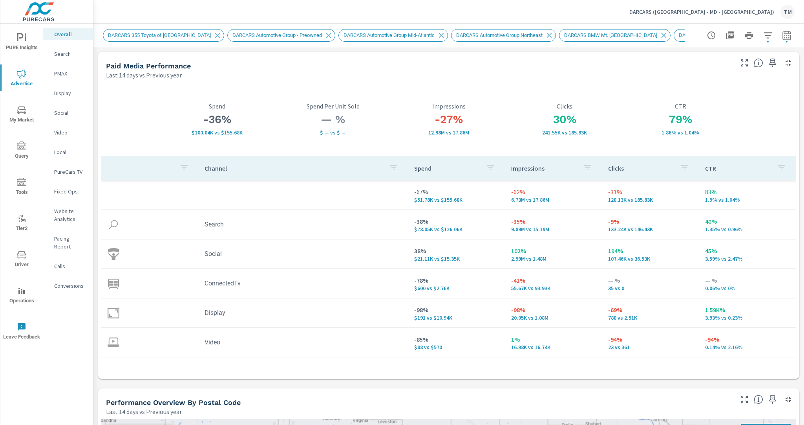
click at [442, 238] on td "-38% $78.05K vs $126.06K" at bounding box center [456, 224] width 97 height 28
drag, startPoint x: 443, startPoint y: 229, endPoint x: 456, endPoint y: 234, distance: 13.8
click at [450, 230] on p "$78.05K vs $126.06K" at bounding box center [456, 229] width 84 height 6
click at [467, 231] on td "-38% $78.05K vs $126.06K" at bounding box center [456, 224] width 97 height 28
drag, startPoint x: 445, startPoint y: 287, endPoint x: 413, endPoint y: 282, distance: 31.8
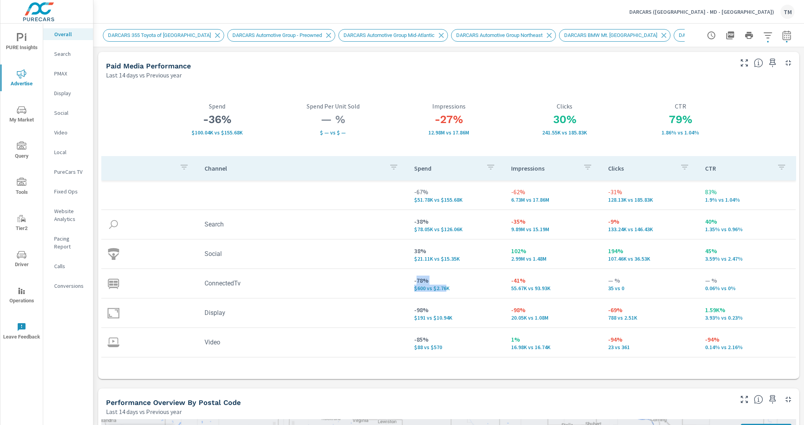
click at [414, 282] on div "-78% $600 vs $2.76K" at bounding box center [456, 283] width 84 height 16
click at [446, 291] on p "$600 vs $2.76K" at bounding box center [456, 288] width 84 height 6
drag, startPoint x: 441, startPoint y: 290, endPoint x: 436, endPoint y: 288, distance: 5.5
click at [429, 291] on p "$600 vs $2.76K" at bounding box center [456, 288] width 84 height 6
click at [448, 288] on p "$600 vs $2.76K" at bounding box center [456, 288] width 84 height 6
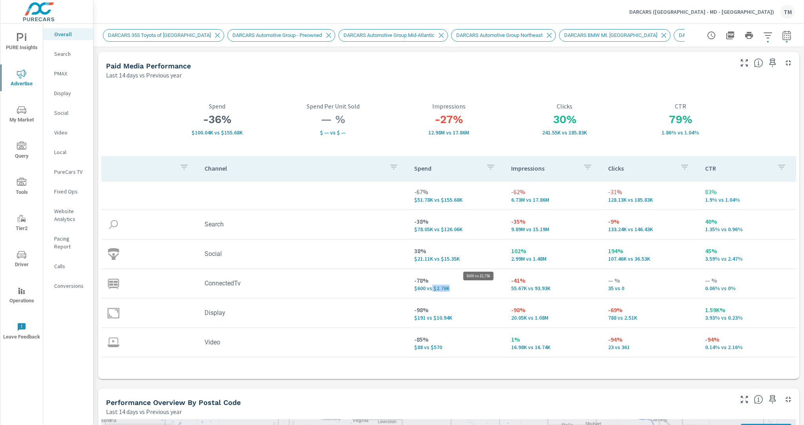
drag, startPoint x: 450, startPoint y: 288, endPoint x: 430, endPoint y: 290, distance: 19.8
click at [430, 290] on p "$600 vs $2.76K" at bounding box center [456, 288] width 84 height 6
drag, startPoint x: 440, startPoint y: 347, endPoint x: 423, endPoint y: 350, distance: 18.0
click at [423, 350] on p "$88 vs $570" at bounding box center [456, 347] width 84 height 6
drag, startPoint x: 447, startPoint y: 289, endPoint x: 429, endPoint y: 287, distance: 17.7
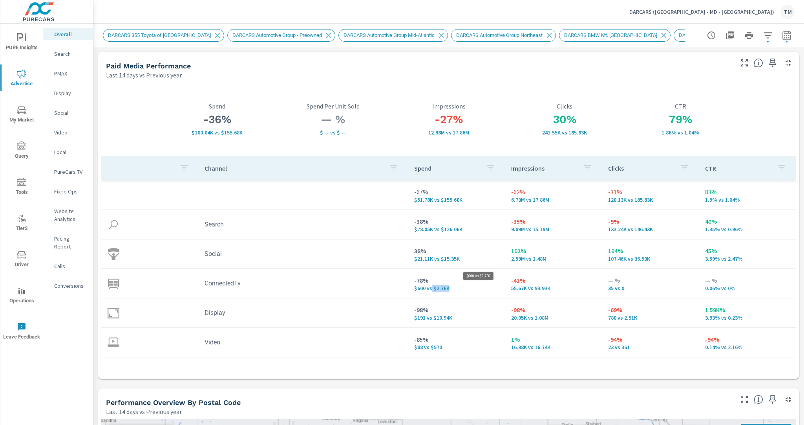
click at [429, 287] on p "$600 vs $2.76K" at bounding box center [456, 288] width 84 height 6
